Goal: Task Accomplishment & Management: Manage account settings

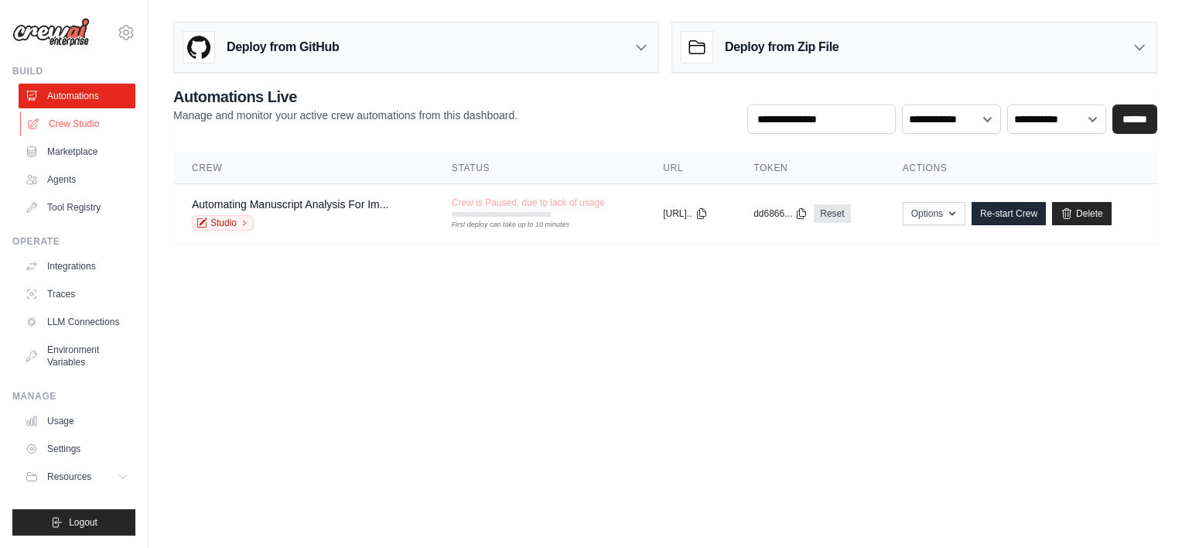
click at [71, 131] on link "Crew Studio" at bounding box center [78, 123] width 117 height 25
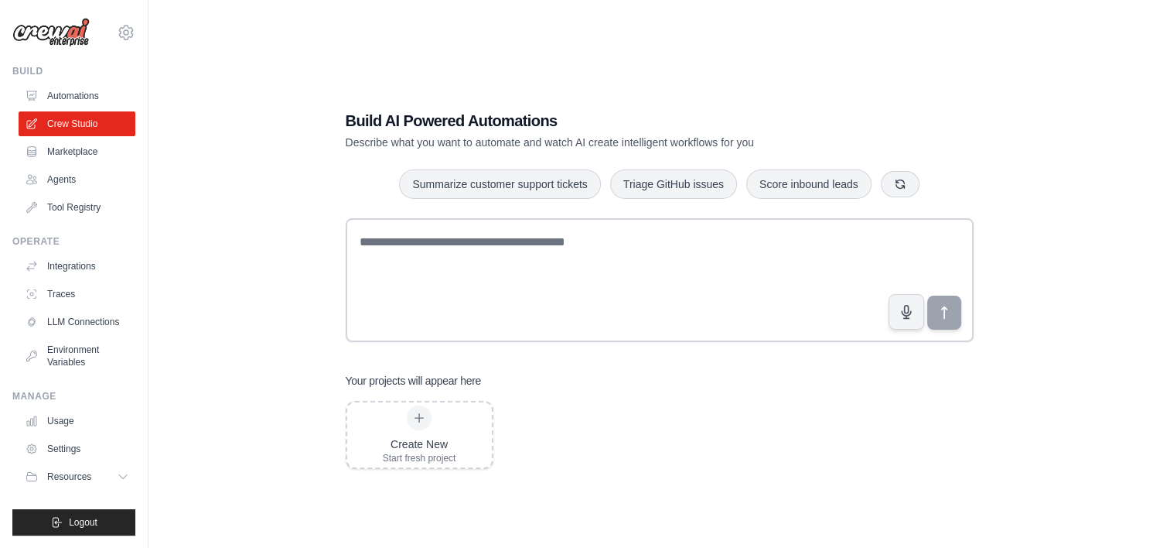
click at [214, 495] on div "Build AI Powered Automations Describe what you want to automate and watch AI cr…" at bounding box center [659, 289] width 972 height 548
click at [84, 526] on span "Logout" at bounding box center [83, 522] width 29 height 12
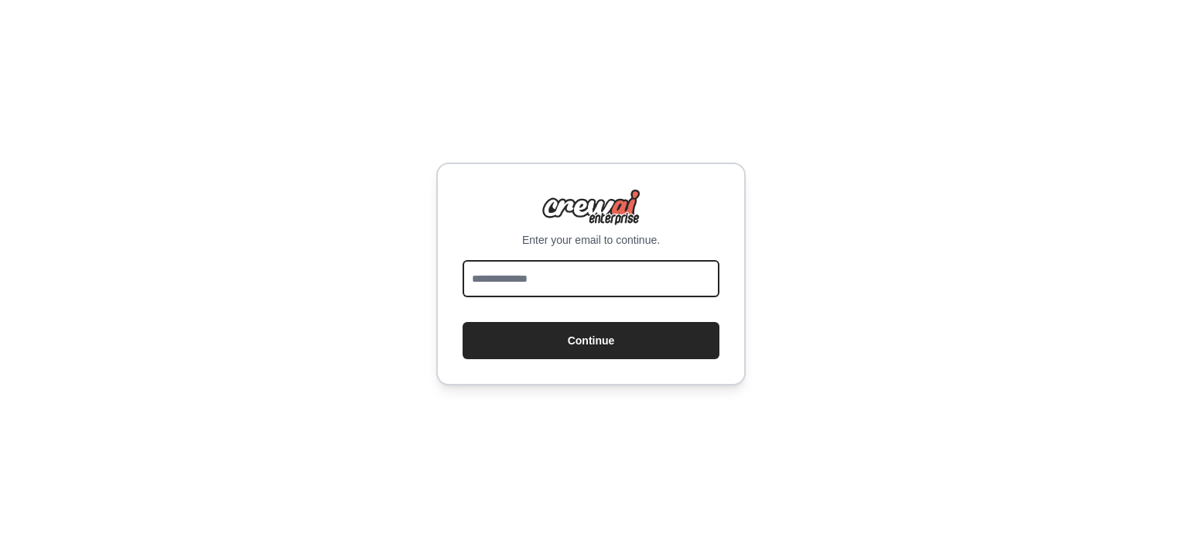
click at [555, 291] on input "email" at bounding box center [591, 278] width 257 height 37
type input "**********"
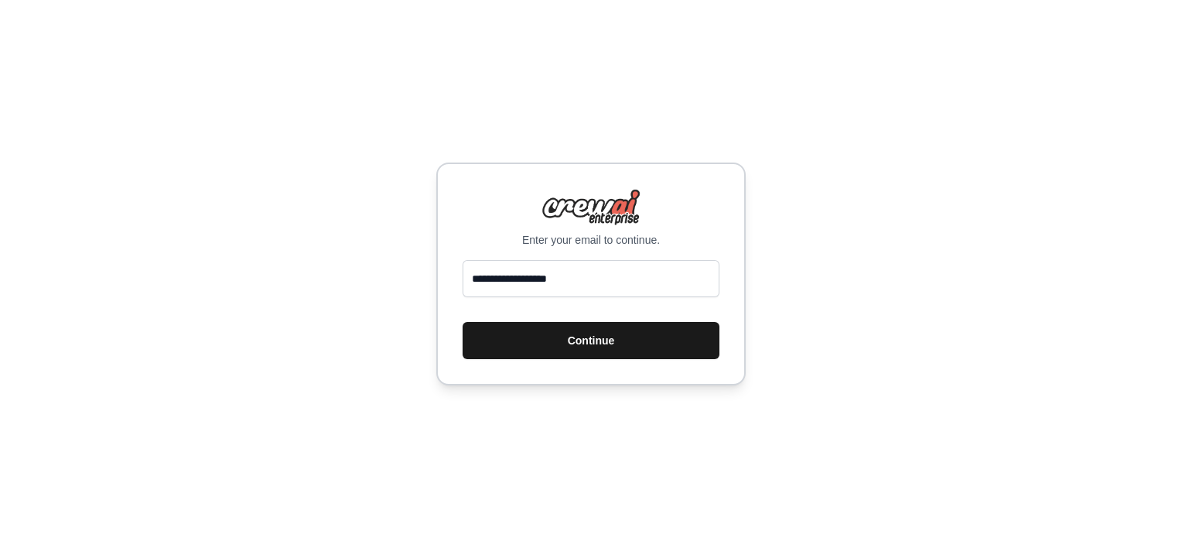
click at [471, 343] on button "Continue" at bounding box center [591, 340] width 257 height 37
